Goal: Task Accomplishment & Management: Use online tool/utility

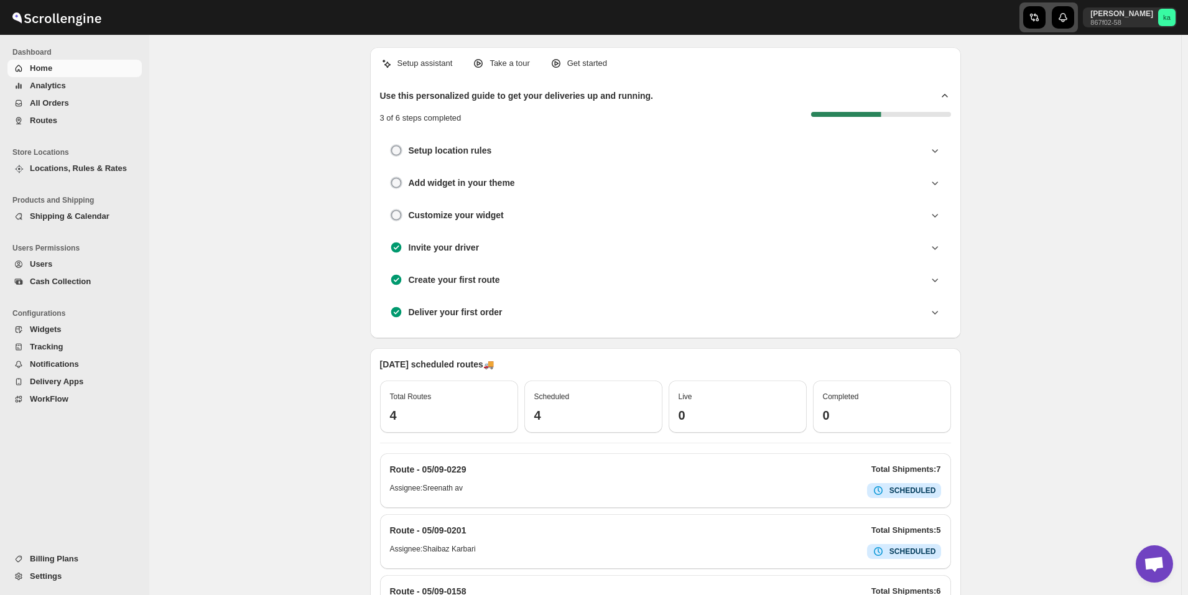
click at [1040, 21] on icon "button" at bounding box center [1034, 17] width 12 height 12
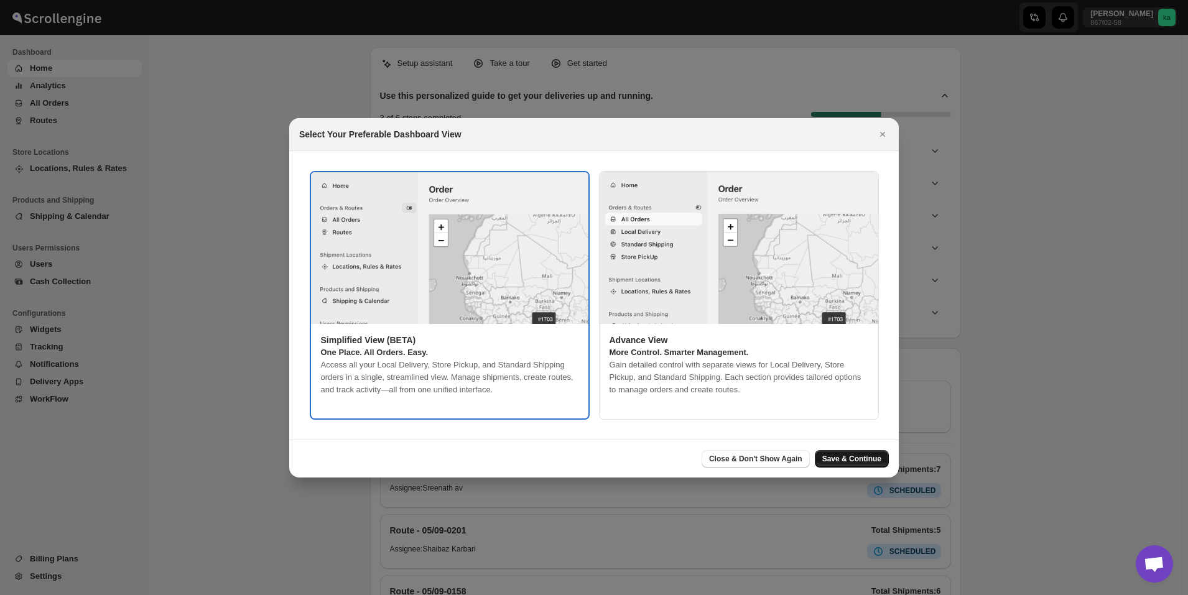
click at [872, 457] on span "Save & Continue" at bounding box center [851, 459] width 59 height 10
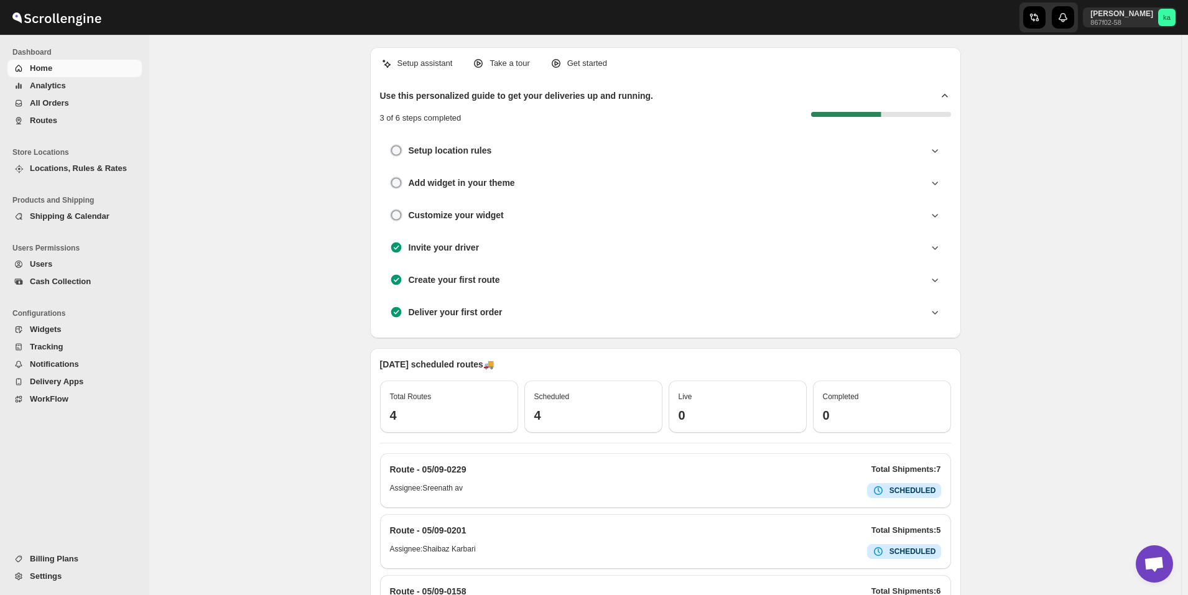
click at [60, 106] on span "All Orders" at bounding box center [49, 102] width 39 height 9
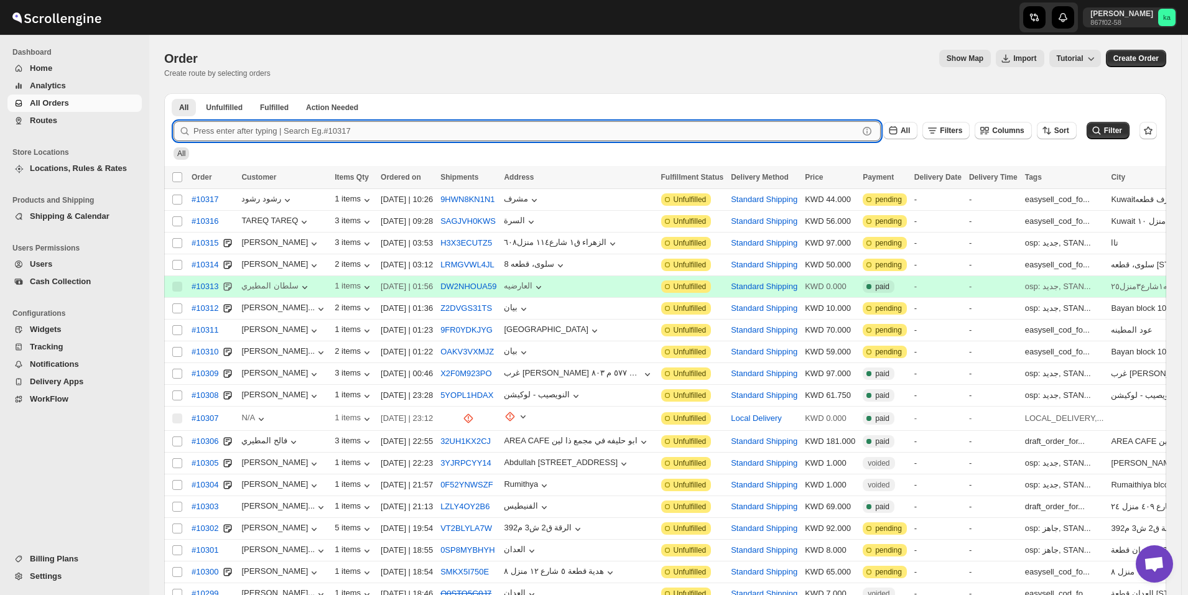
click at [370, 126] on input "text" at bounding box center [525, 131] width 665 height 20
paste input "10284"
click at [173, 93] on button "Submit" at bounding box center [190, 99] width 35 height 13
type input "1"
click at [44, 113] on button "Routes" at bounding box center [74, 120] width 134 height 17
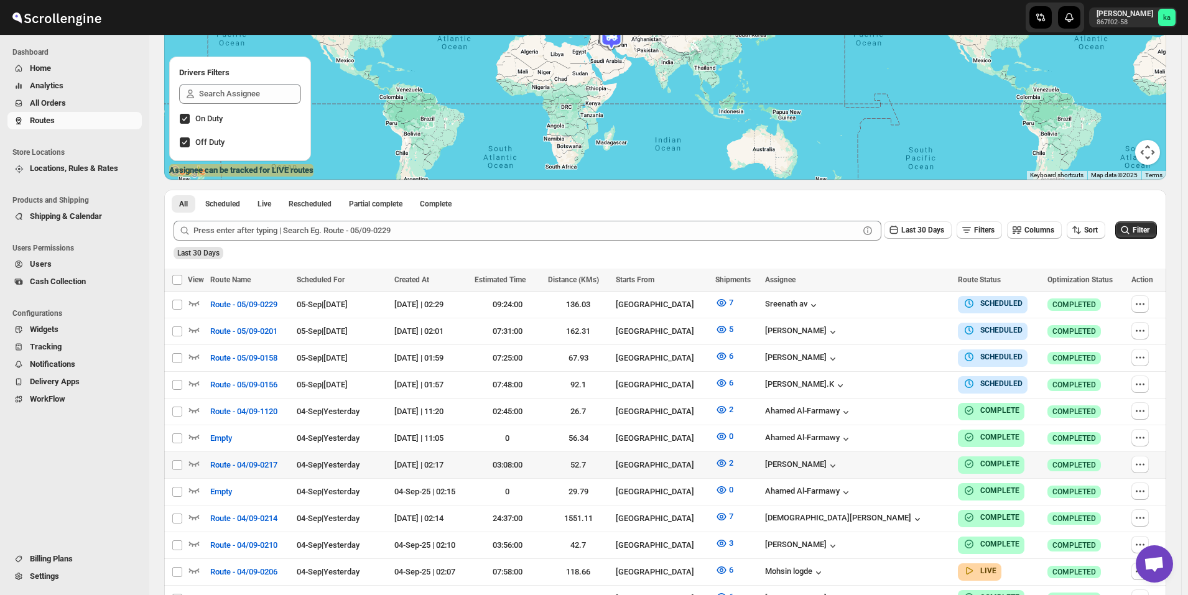
scroll to position [187, 0]
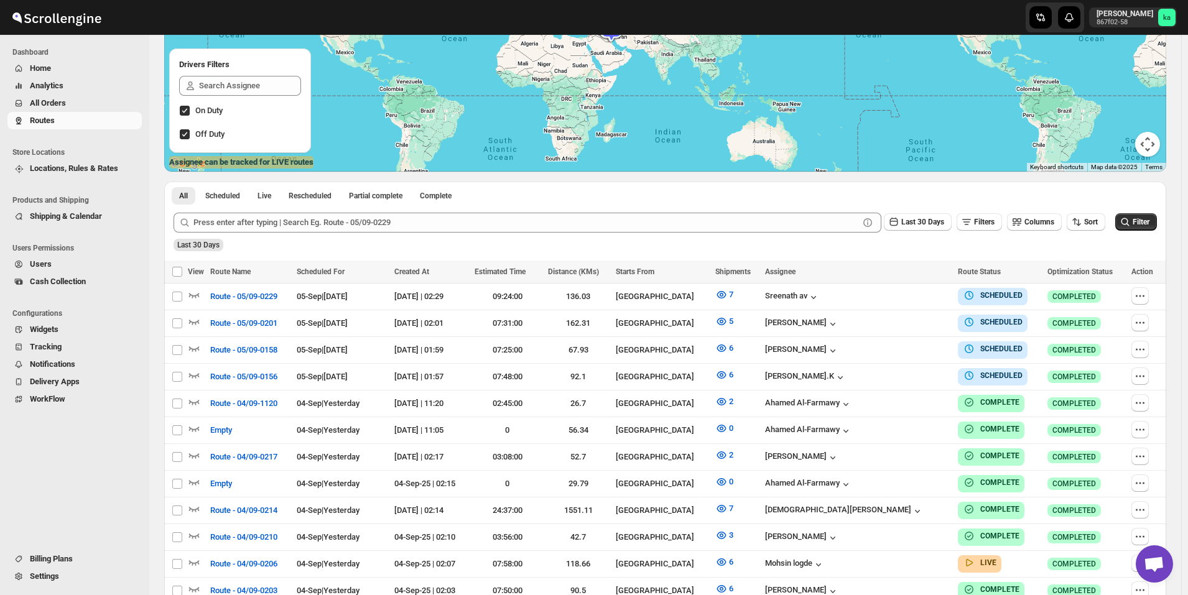
click at [55, 104] on span "All Orders" at bounding box center [48, 102] width 36 height 9
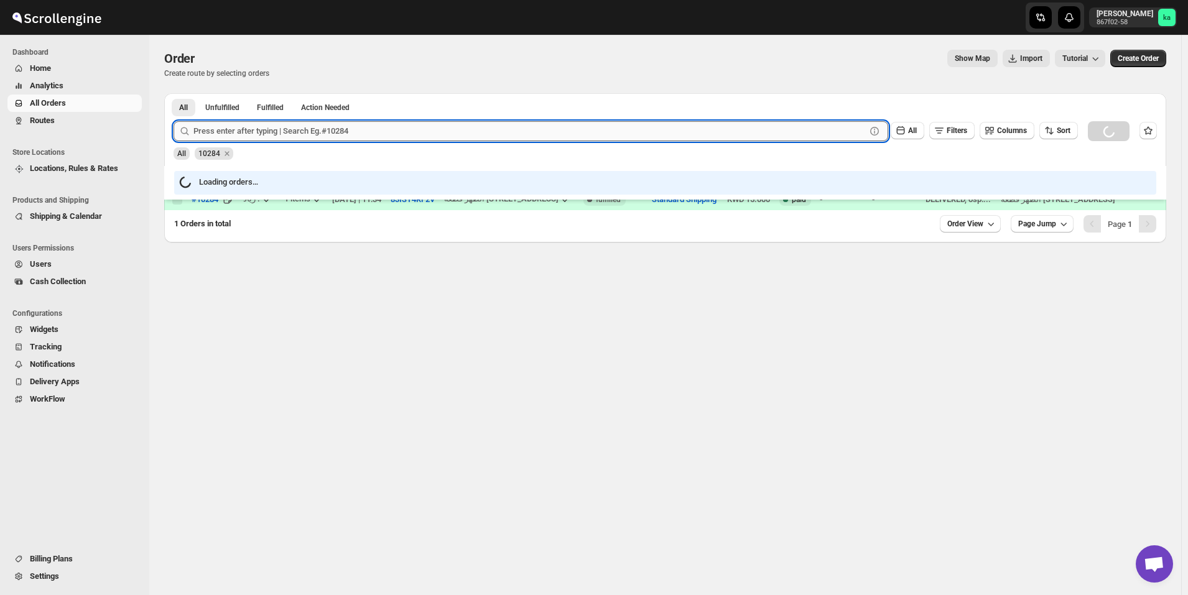
click at [237, 135] on input "text" at bounding box center [529, 131] width 672 height 20
paste input "10069"
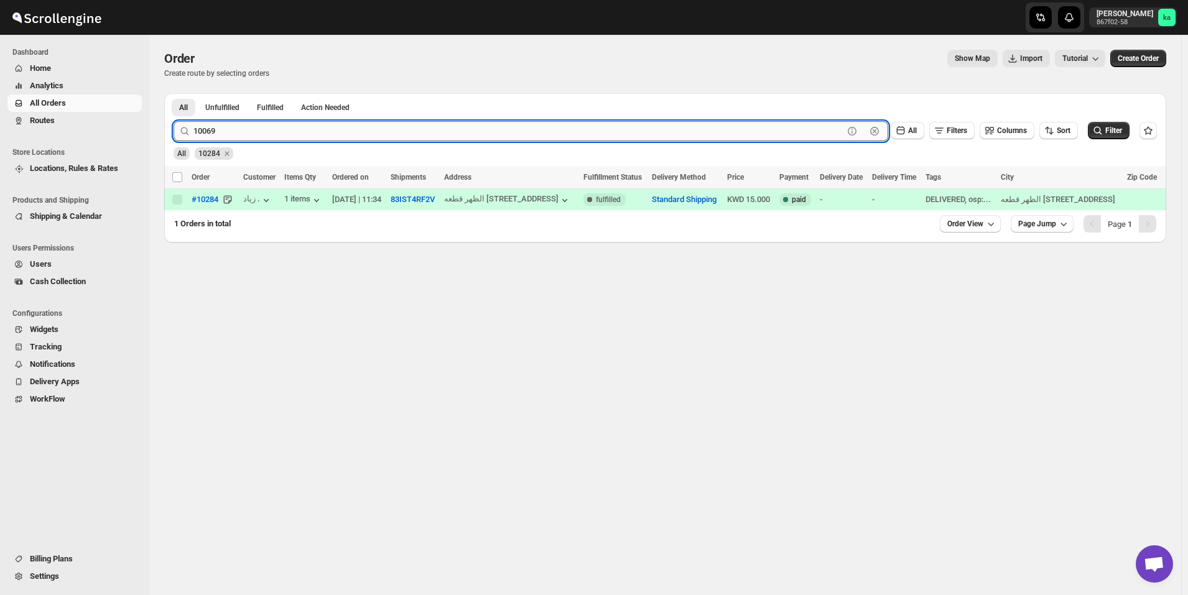
type input "10069"
click at [173, 93] on button "Submit" at bounding box center [190, 99] width 35 height 13
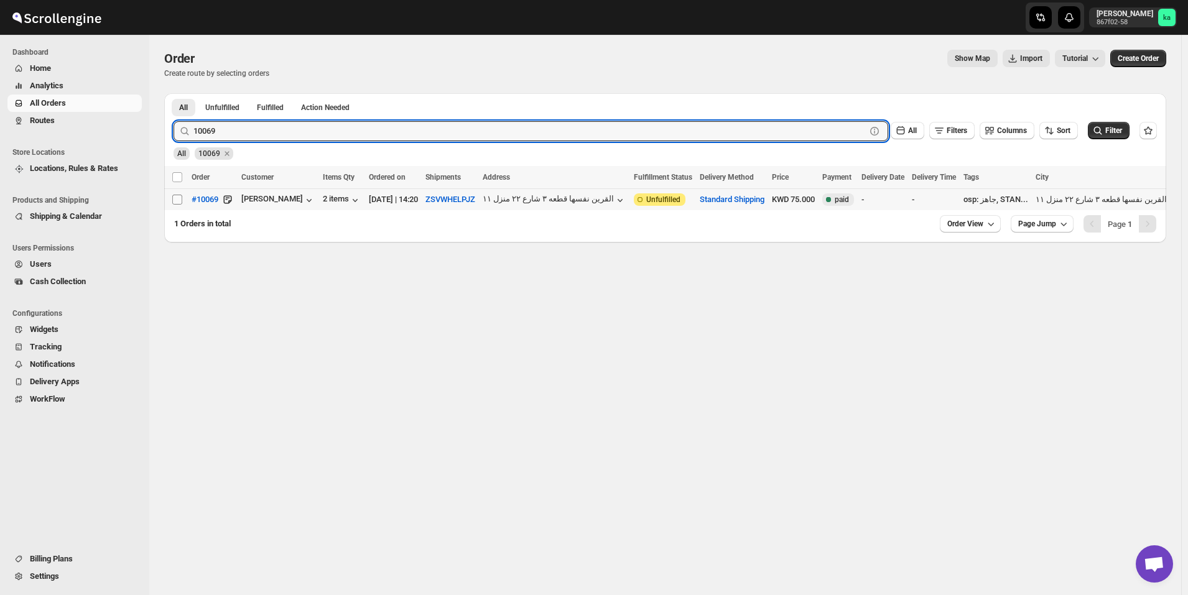
click at [178, 200] on input "Select order" at bounding box center [177, 200] width 10 height 10
checkbox input "true"
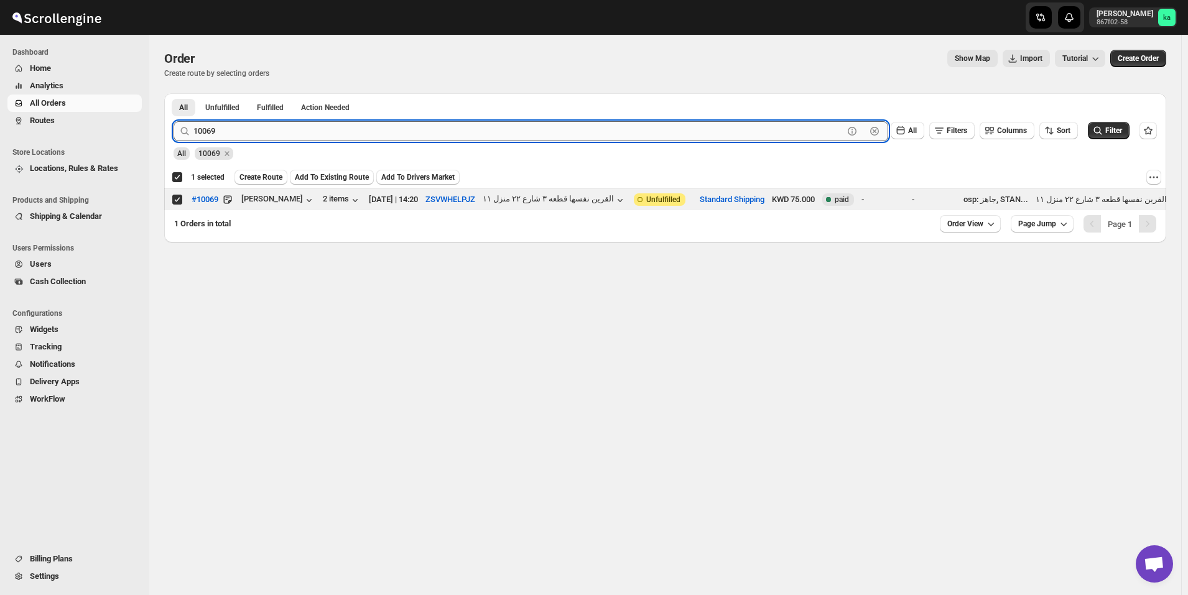
click at [299, 136] on input "10069" at bounding box center [518, 131] width 650 height 20
click at [235, 132] on input "10069" at bounding box center [518, 131] width 650 height 20
click at [228, 152] on icon "Remove 10069" at bounding box center [226, 153] width 11 height 11
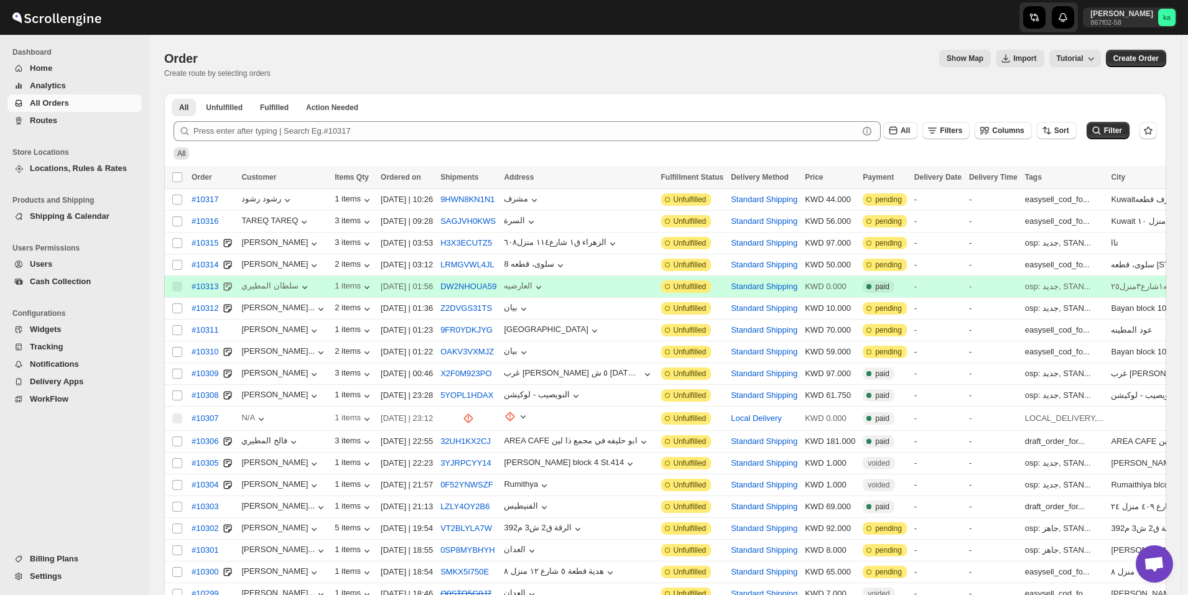
click at [320, 118] on div "All Filters Columns Sort Filter" at bounding box center [660, 126] width 993 height 30
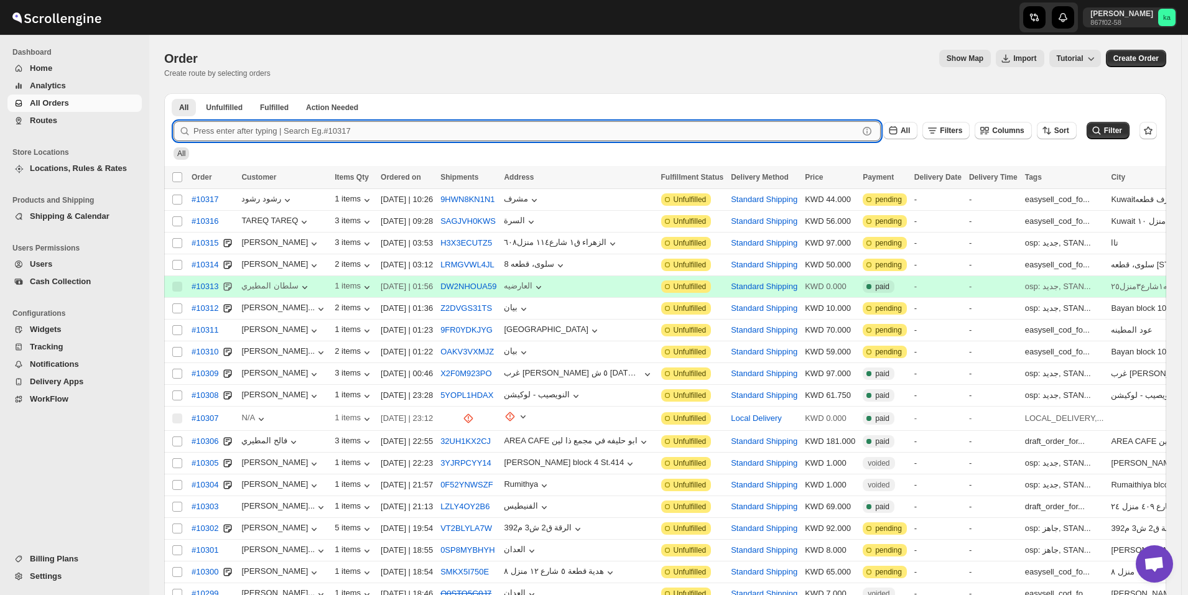
click at [320, 128] on input "text" at bounding box center [525, 131] width 665 height 20
paste input "10069"
type input "10069"
click at [173, 93] on button "Submit" at bounding box center [190, 99] width 35 height 13
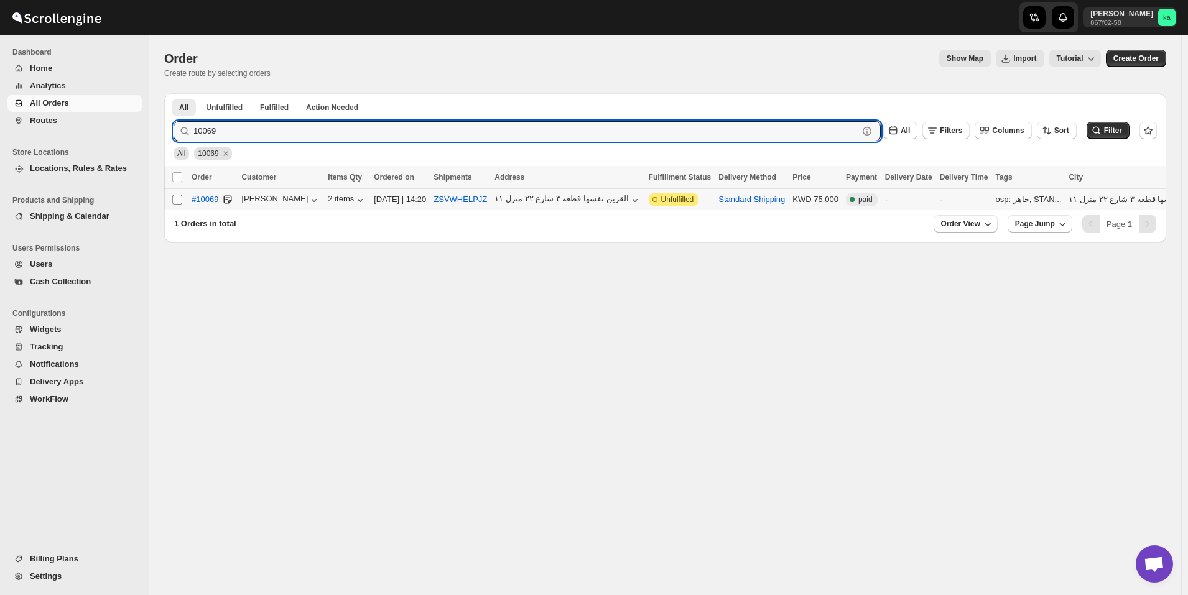
click at [177, 201] on input "Select order" at bounding box center [177, 200] width 10 height 10
checkbox input "true"
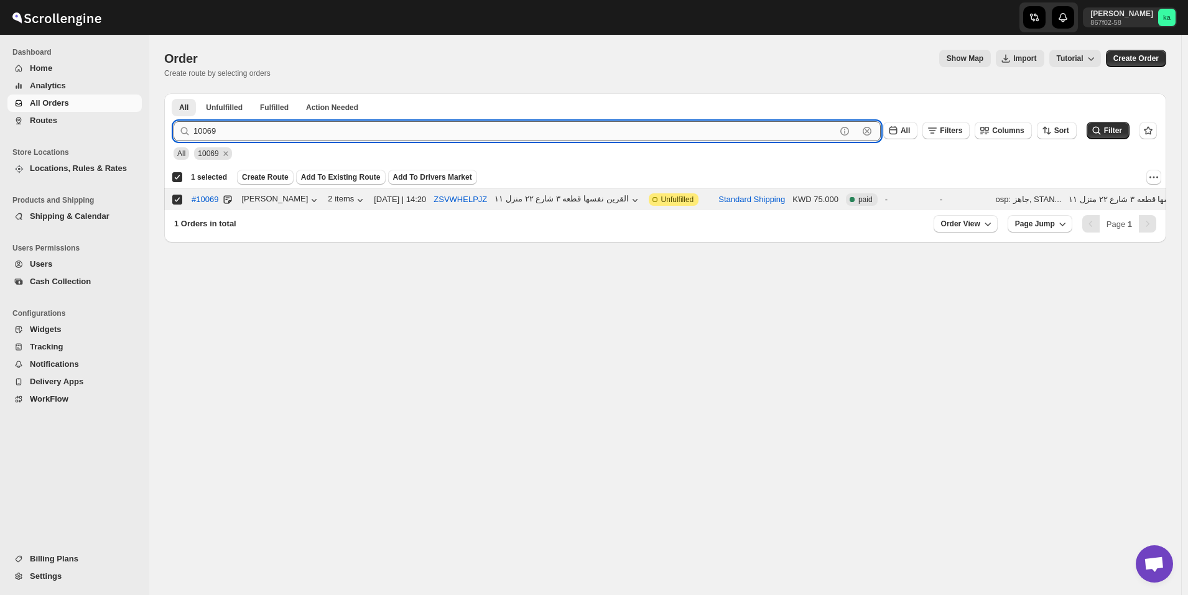
click at [346, 131] on input "10069" at bounding box center [514, 131] width 642 height 20
paste input "9647"
click at [173, 93] on button "Submit" at bounding box center [190, 99] width 35 height 13
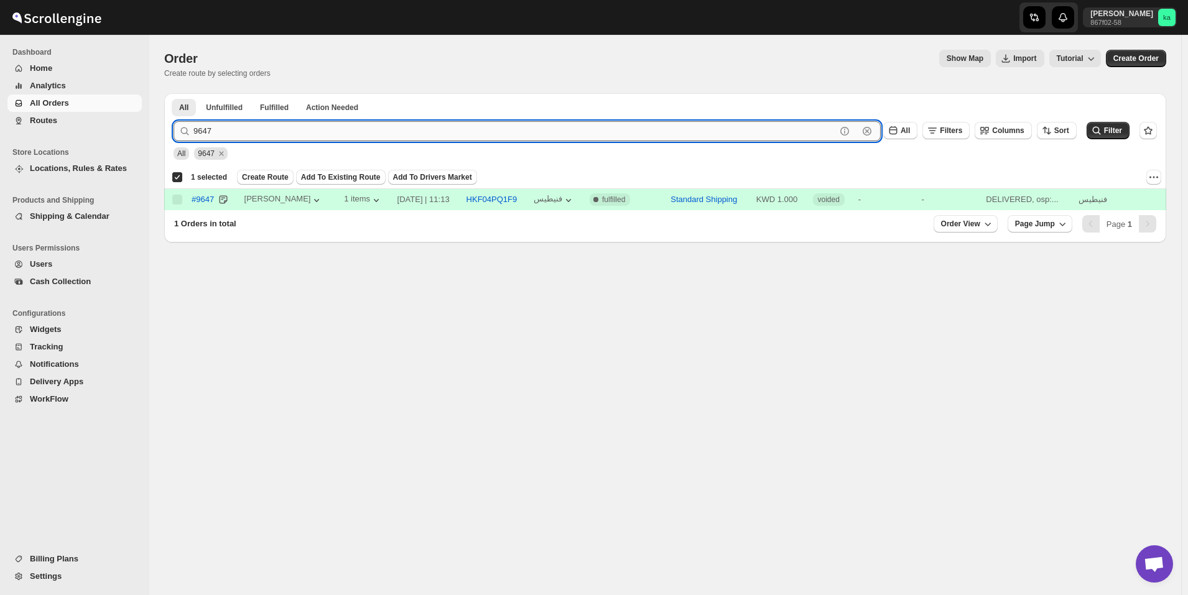
click at [348, 125] on input "9647" at bounding box center [514, 131] width 642 height 20
paste input "10176"
type input "10176"
click at [173, 93] on button "Submit" at bounding box center [190, 99] width 35 height 13
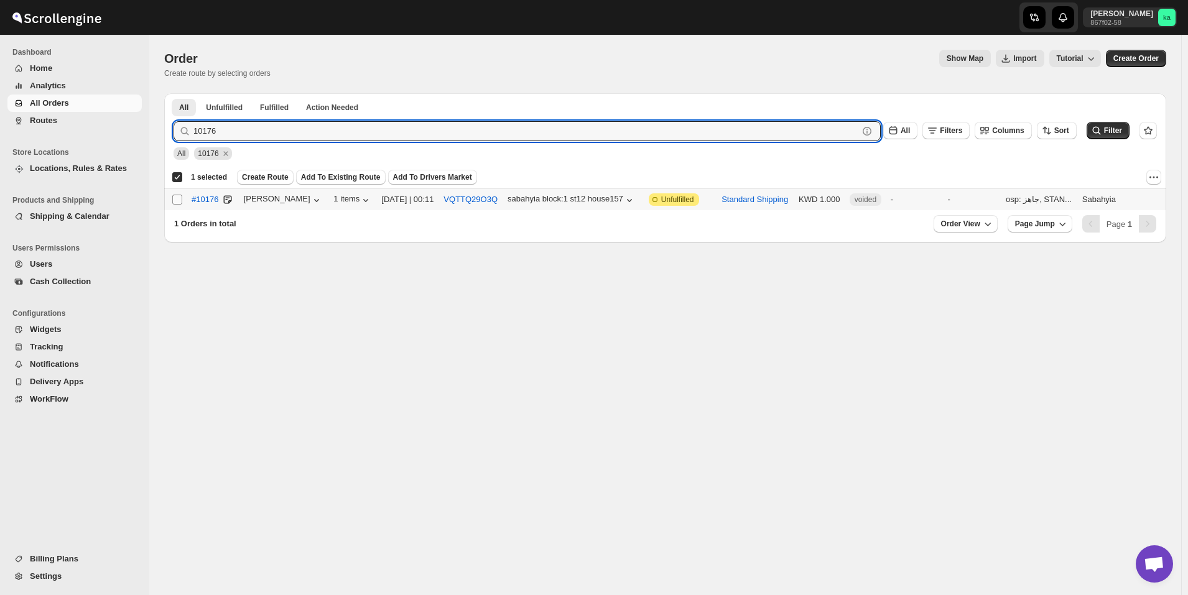
click at [173, 201] on input "Select order" at bounding box center [177, 200] width 10 height 10
checkbox input "true"
checkbox input "false"
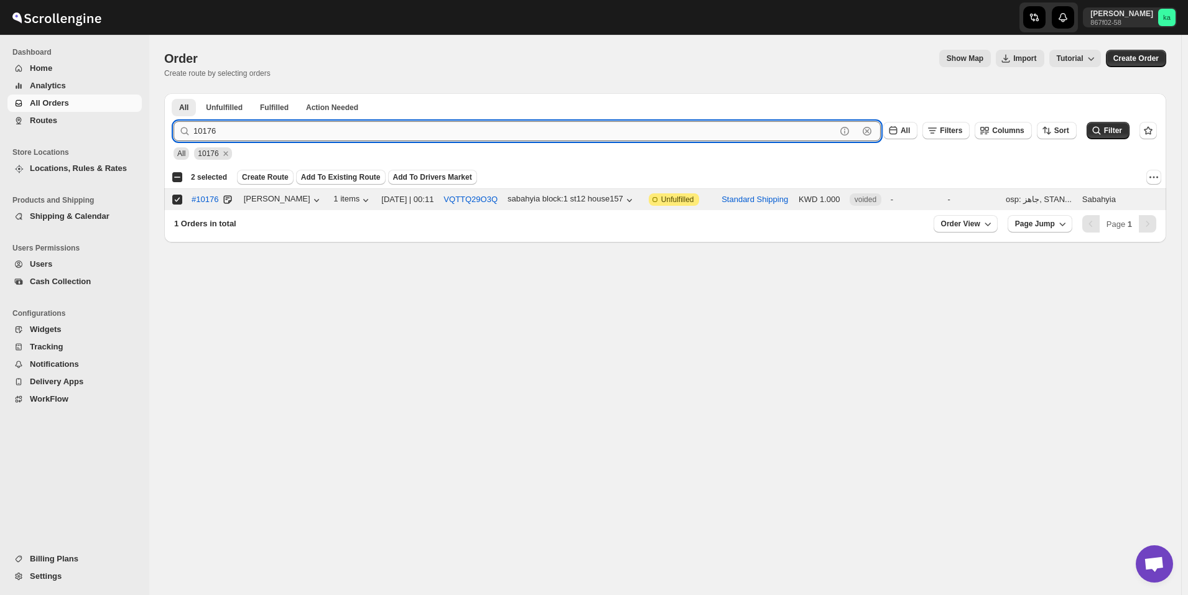
click at [386, 139] on input "10176" at bounding box center [514, 131] width 642 height 20
paste input "10"
type input "10110"
click at [173, 93] on button "Submit" at bounding box center [190, 99] width 35 height 13
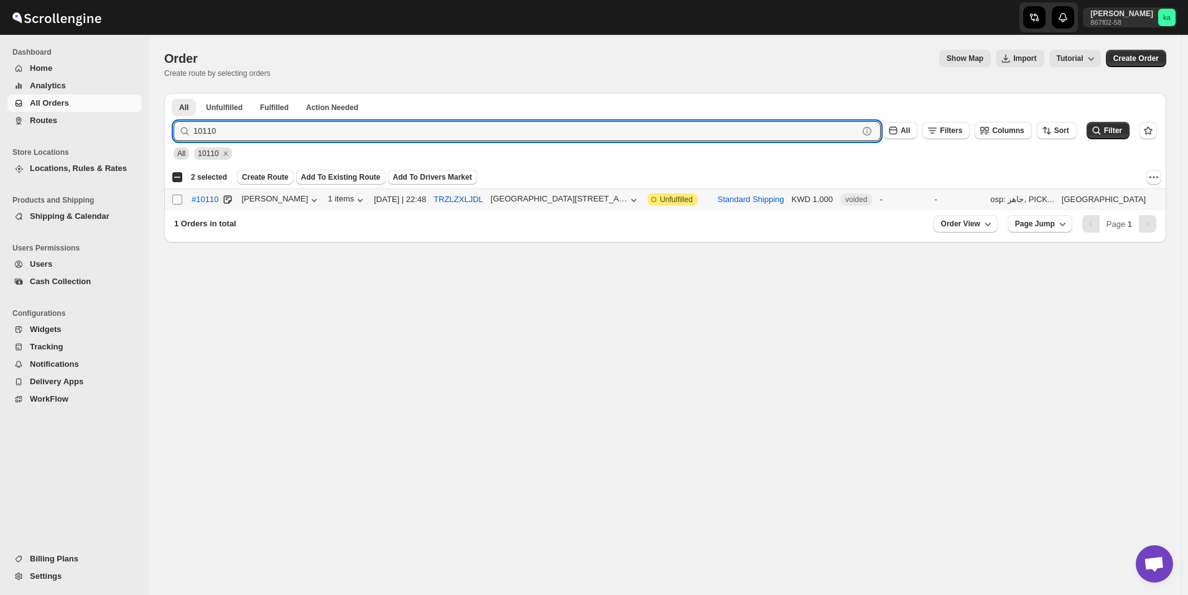
click at [177, 200] on input "Select order" at bounding box center [177, 200] width 10 height 10
checkbox input "true"
click at [385, 128] on input "10110" at bounding box center [514, 131] width 642 height 20
paste input "019"
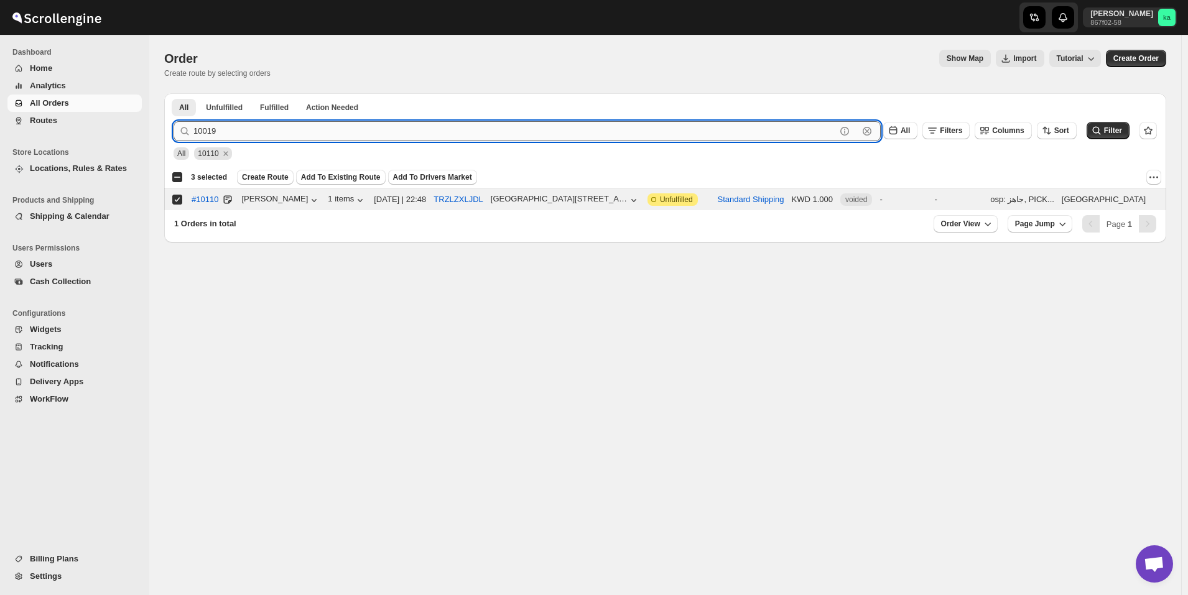
type input "10019"
click at [173, 93] on button "Submit" at bounding box center [190, 99] width 35 height 13
click at [178, 198] on input "Select order" at bounding box center [177, 200] width 10 height 10
checkbox input "true"
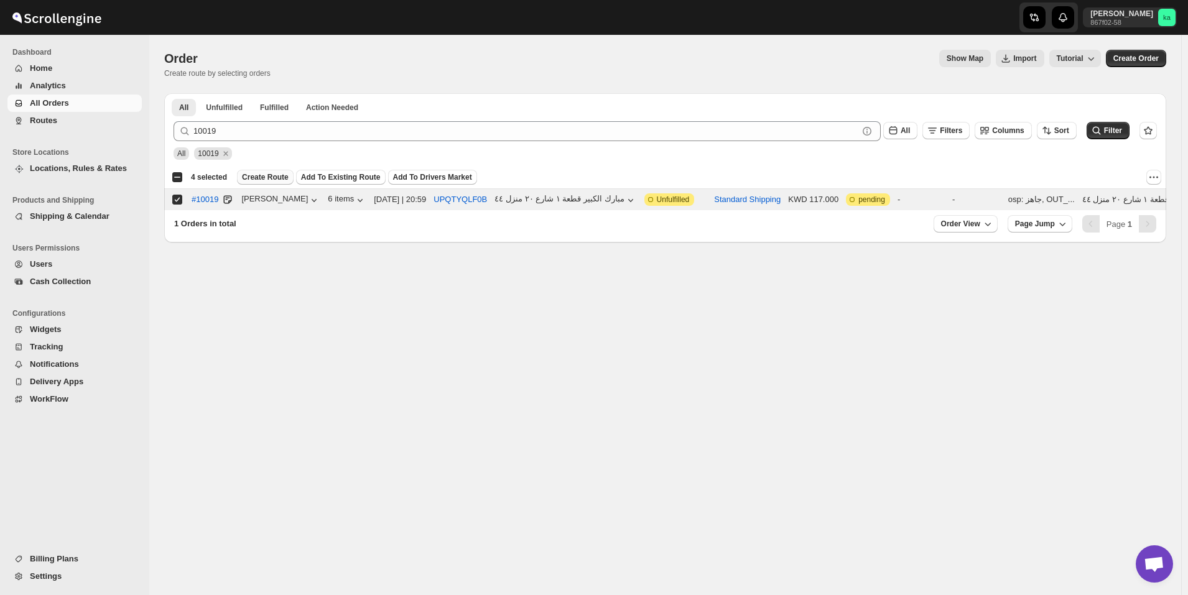
click at [261, 177] on span "Create Route" at bounding box center [265, 177] width 47 height 10
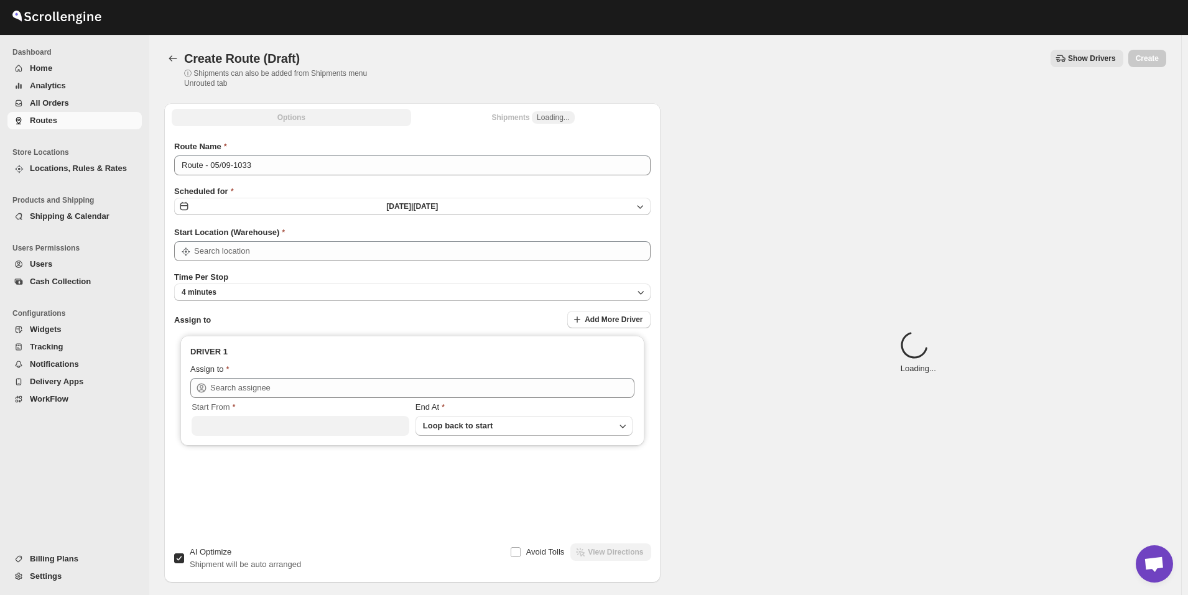
type input "[GEOGRAPHIC_DATA]"
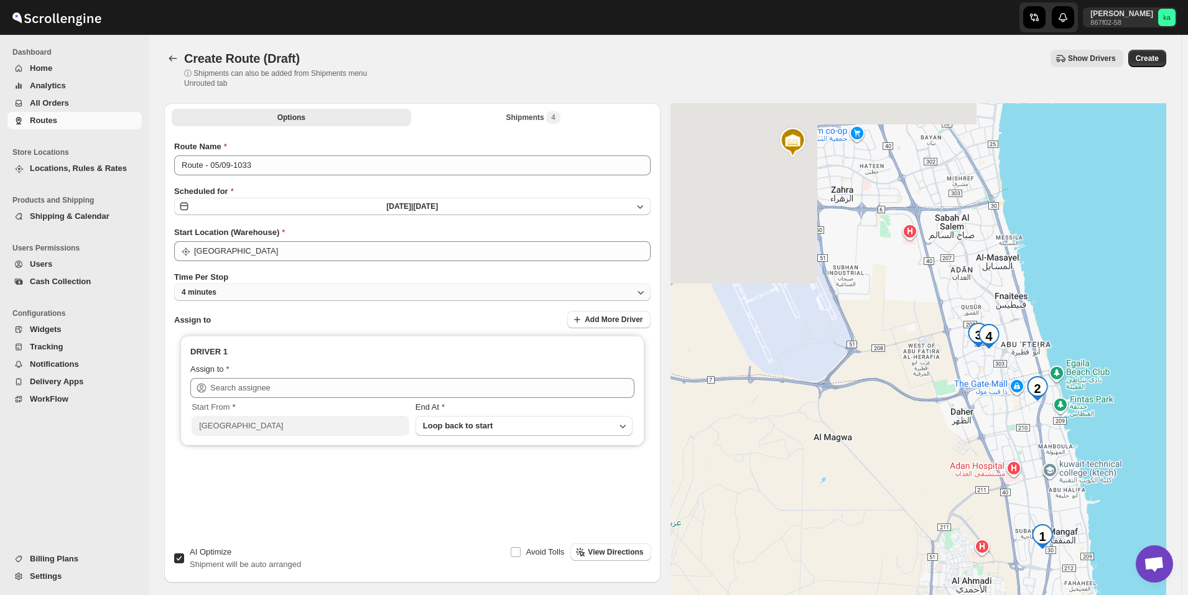
click at [232, 298] on button "4 minutes" at bounding box center [412, 292] width 476 height 17
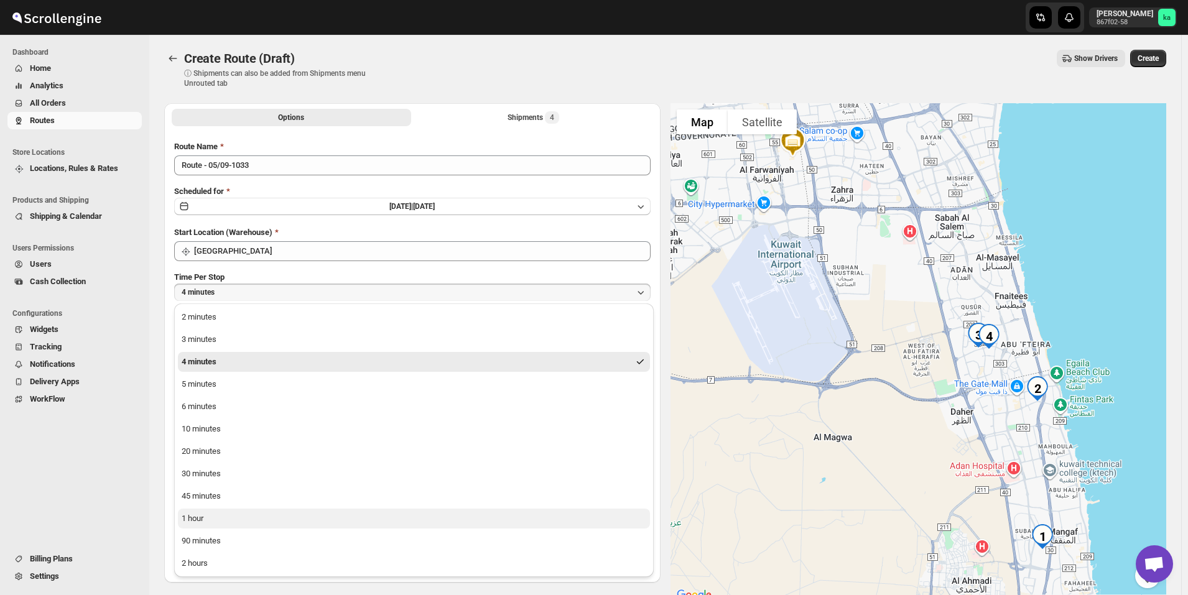
click at [210, 522] on button "1 hour" at bounding box center [414, 519] width 472 height 20
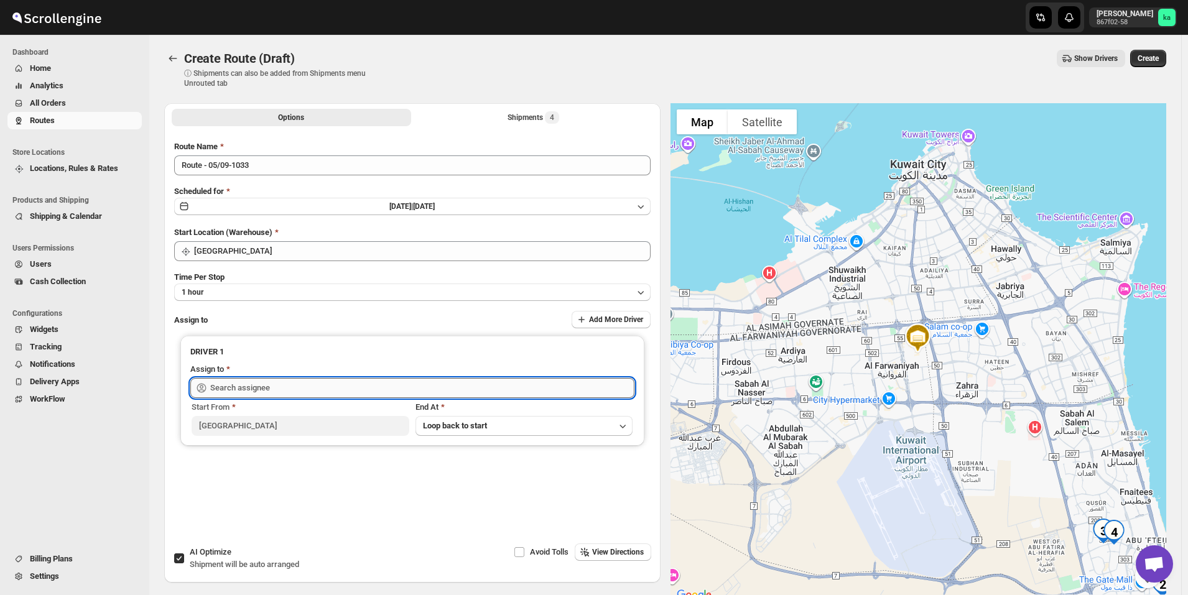
click at [280, 387] on input "text" at bounding box center [422, 388] width 424 height 20
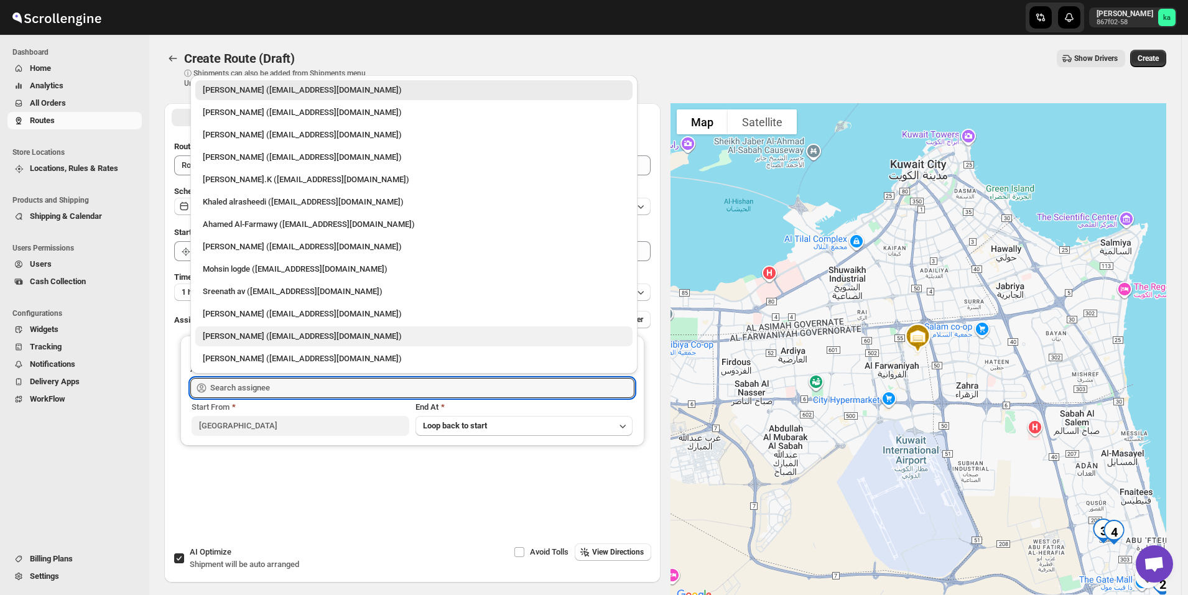
click at [277, 339] on div "[PERSON_NAME] ([EMAIL_ADDRESS][DOMAIN_NAME])" at bounding box center [414, 336] width 422 height 12
type input "[PERSON_NAME] ([EMAIL_ADDRESS][DOMAIN_NAME])"
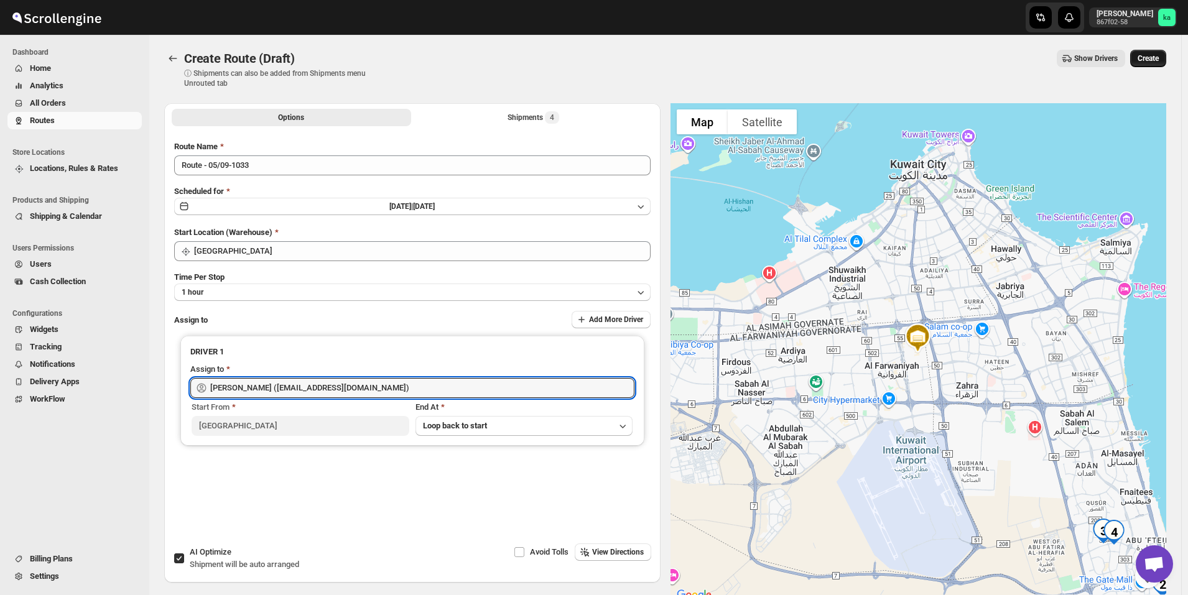
click at [1155, 62] on span "Create" at bounding box center [1147, 58] width 21 height 10
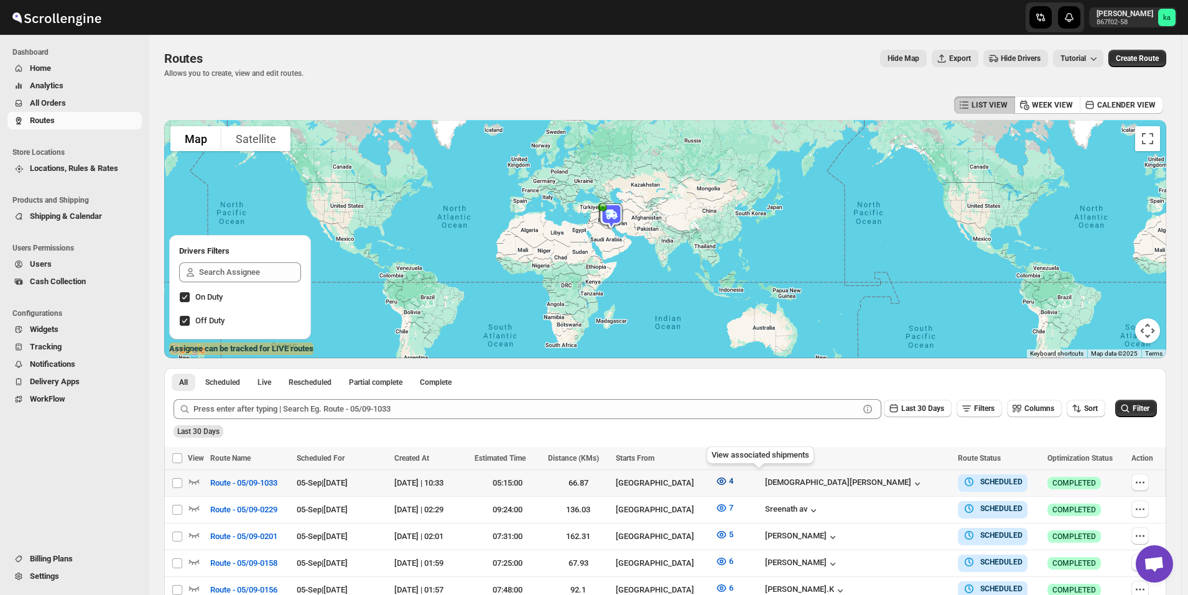
click at [727, 482] on icon "button" at bounding box center [721, 481] width 12 height 12
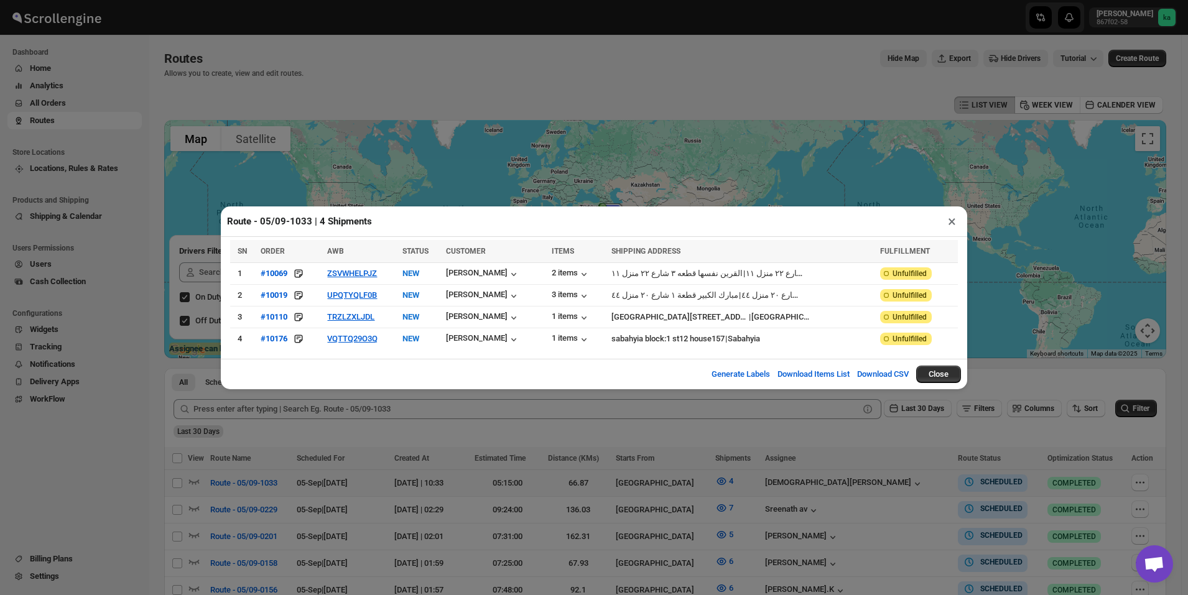
click at [378, 430] on div "Route - 05/09-1033 | 4 Shipments × SN ORDER AWB STATUS CUSTOMER ITEMS SHIPPING …" at bounding box center [594, 297] width 1188 height 595
